Goal: Ask a question

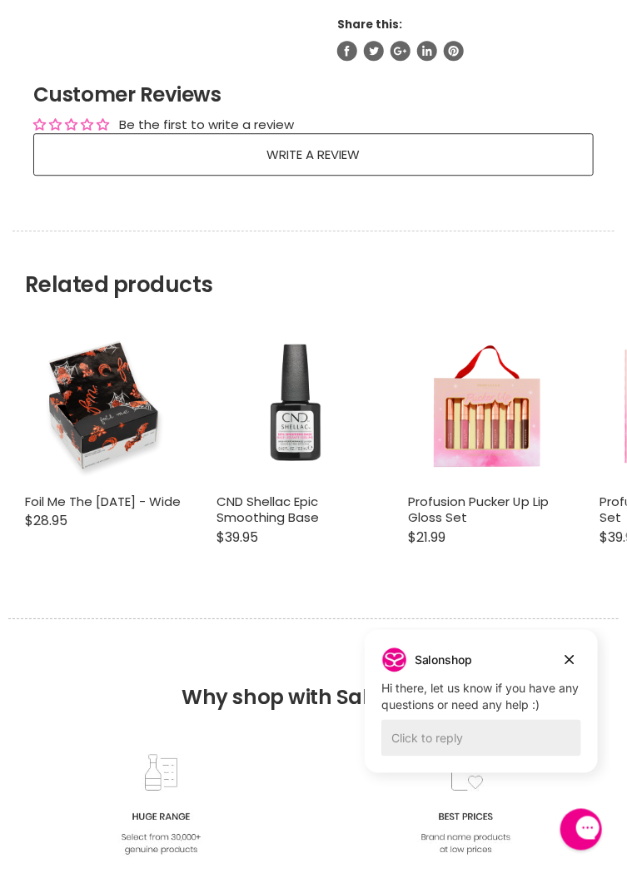
scroll to position [1038, 0]
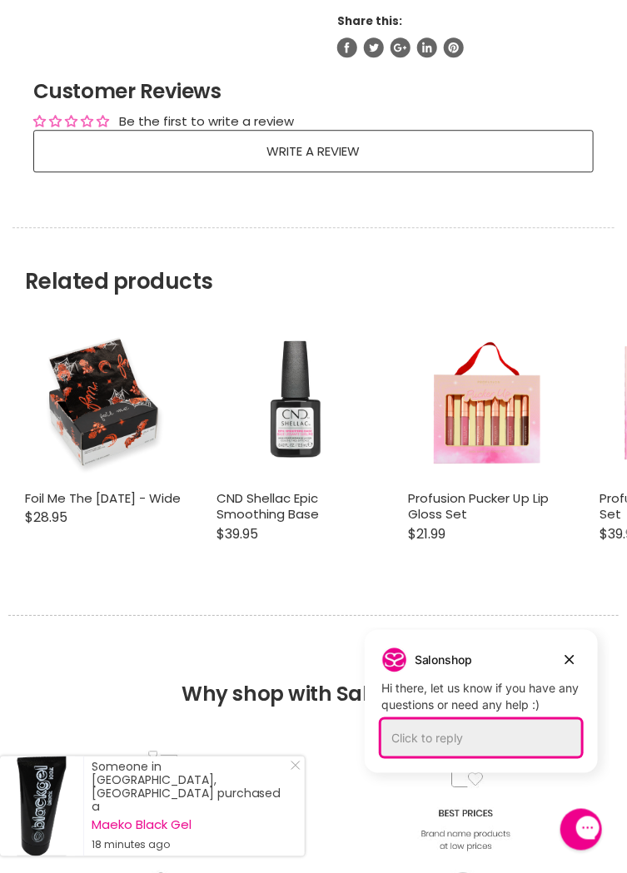
click at [413, 741] on div "Click to reply" at bounding box center [480, 737] width 200 height 37
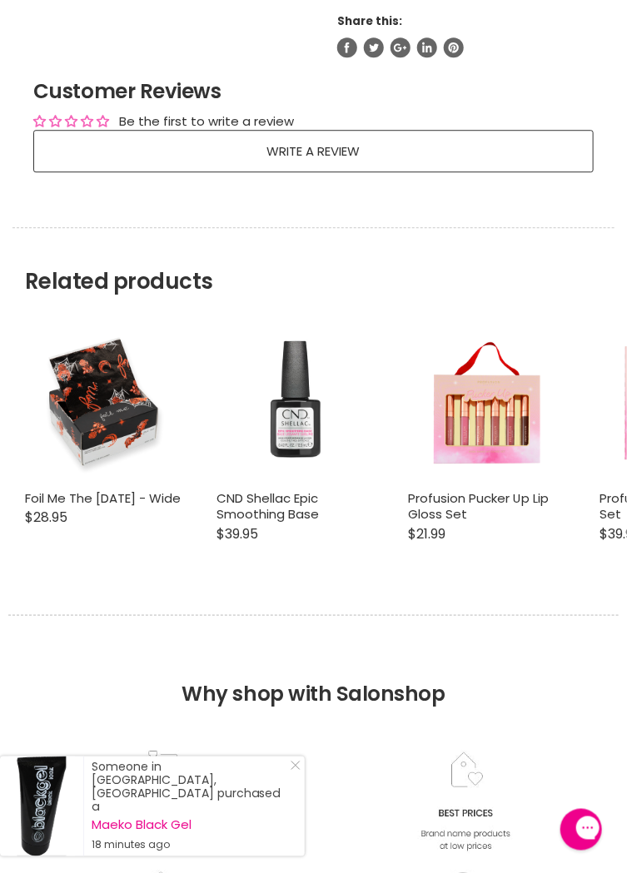
scroll to position [0, 0]
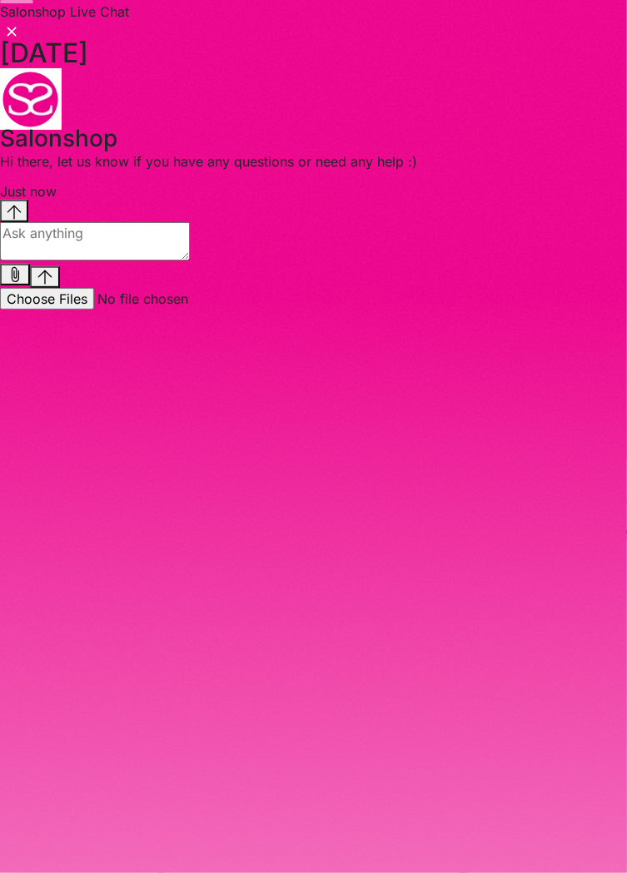
click at [94, 260] on textarea "live chat message input" at bounding box center [95, 241] width 190 height 38
type textarea "Do you have fudge Headpaint 9.03"
click at [52, 285] on icon "Send message" at bounding box center [44, 277] width 15 height 15
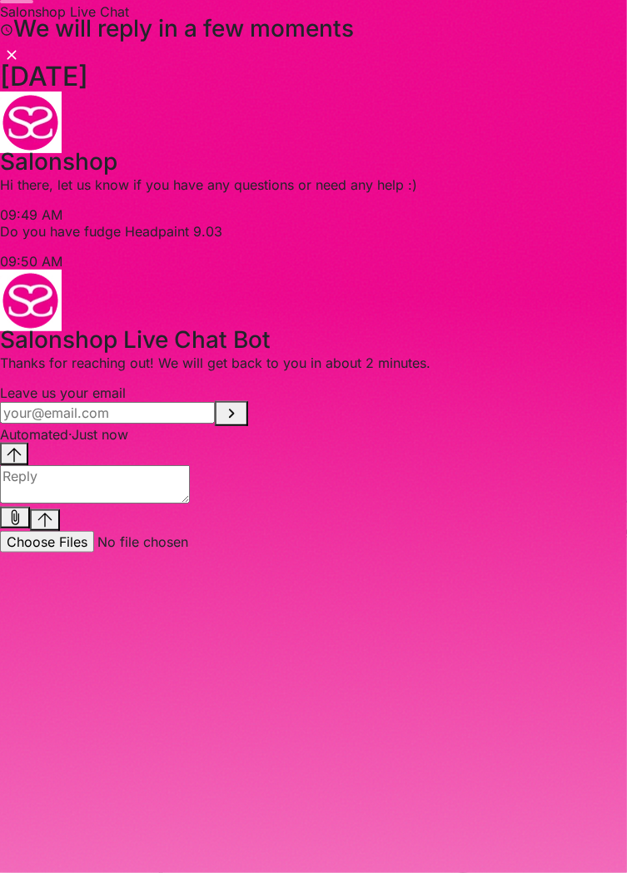
click at [116, 424] on input "Provide your email to be notified" at bounding box center [107, 413] width 215 height 22
type input "[EMAIL_ADDRESS][DOMAIN_NAME]"
click at [241, 424] on icon "Submit your email" at bounding box center [231, 414] width 20 height 20
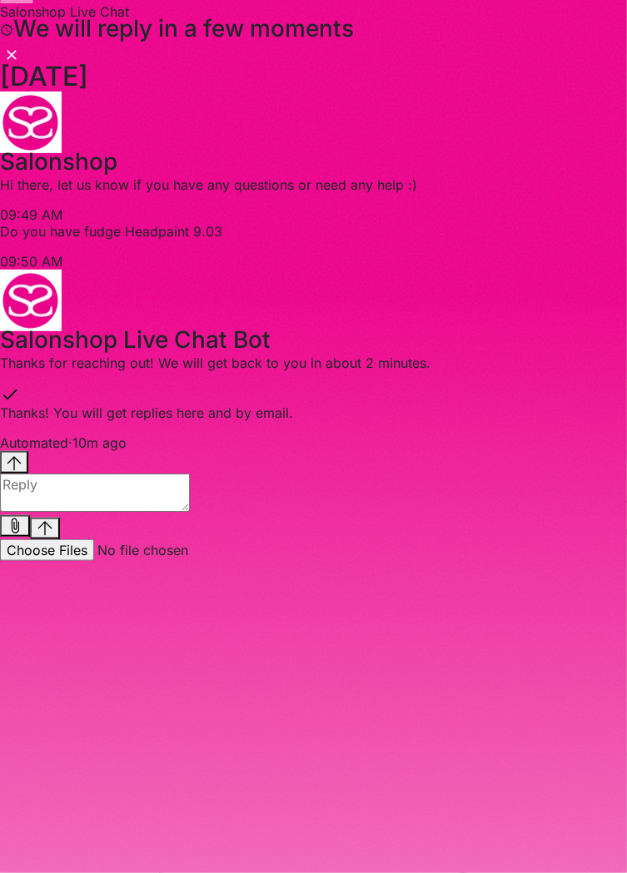
click at [483, 240] on div "Do you have fudge Headpaint 9.03" at bounding box center [313, 231] width 627 height 17
click at [517, 240] on p "Do you have fudge Headpaint 9.03" at bounding box center [313, 231] width 627 height 17
click at [92, 512] on textarea "live chat message input" at bounding box center [95, 492] width 190 height 38
type textarea "Do you have fudge headpaint 9.03"
click at [52, 536] on icon "Send message" at bounding box center [44, 528] width 15 height 15
